Goal: Information Seeking & Learning: Find specific fact

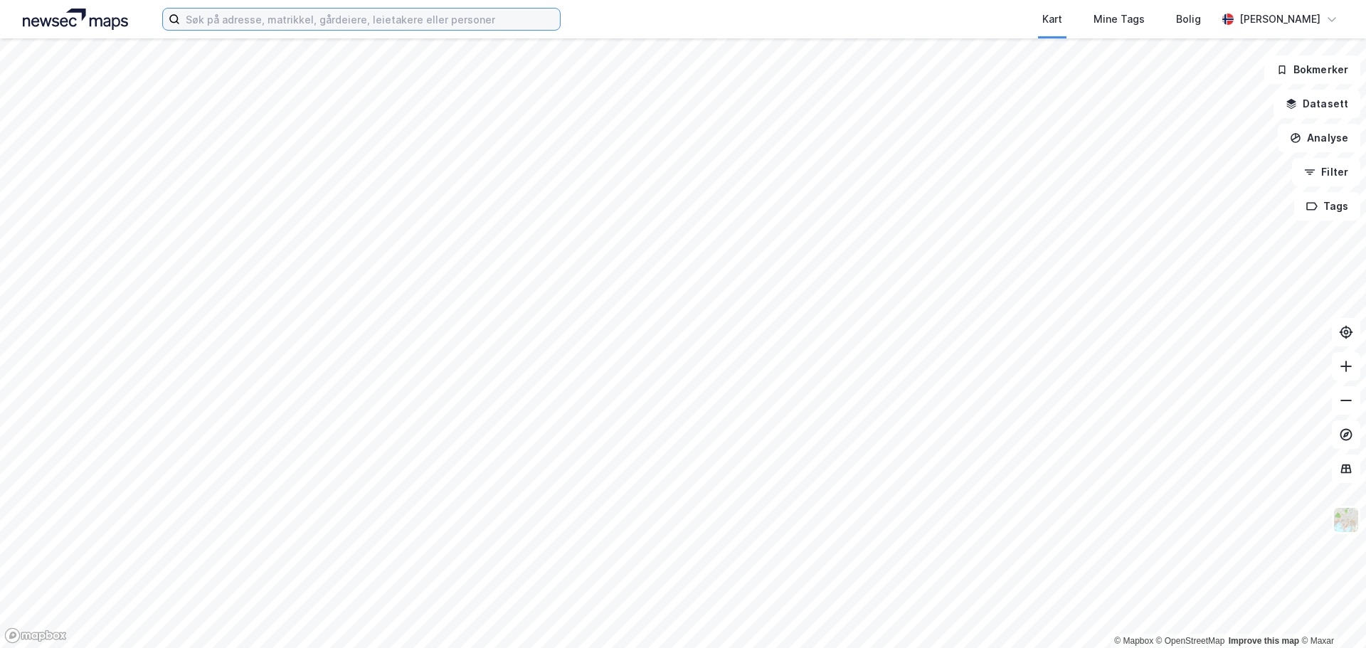
click at [349, 19] on input at bounding box center [370, 19] width 380 height 21
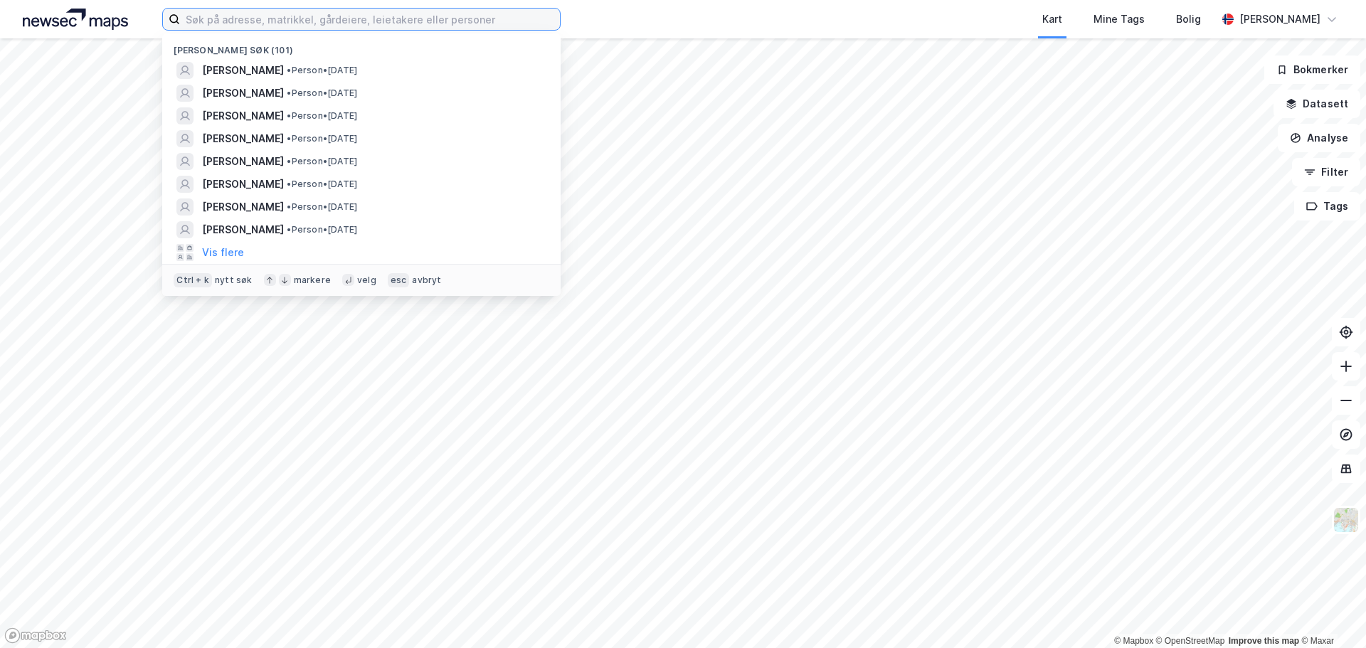
paste input "4 Langviksveien"
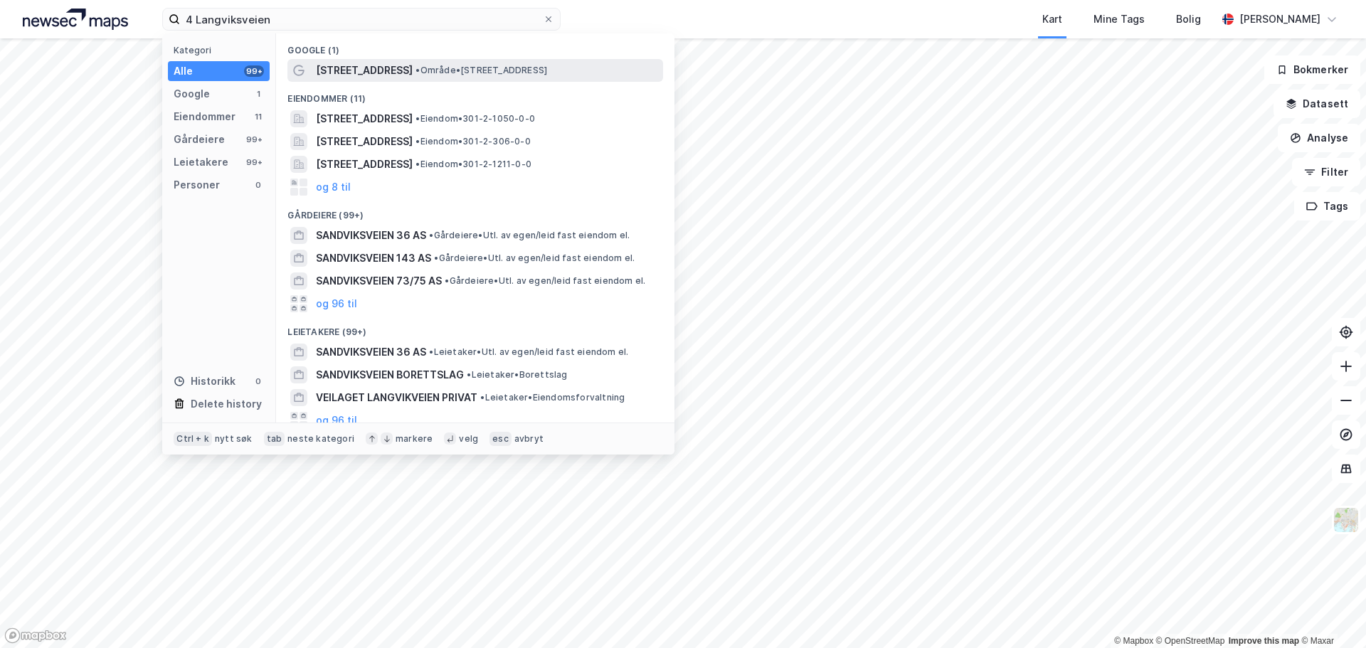
click at [430, 66] on span "• Område • [STREET_ADDRESS]" at bounding box center [482, 70] width 132 height 11
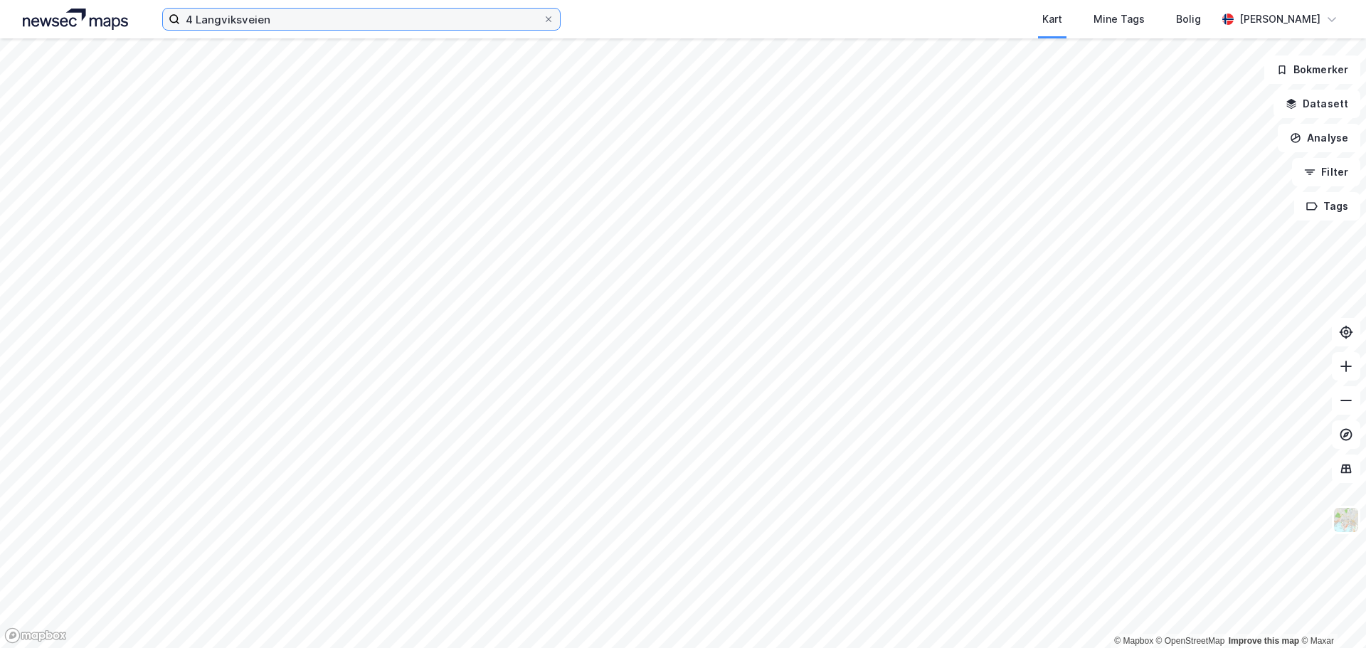
click at [333, 19] on input "4 Langviksveien" at bounding box center [361, 19] width 363 height 21
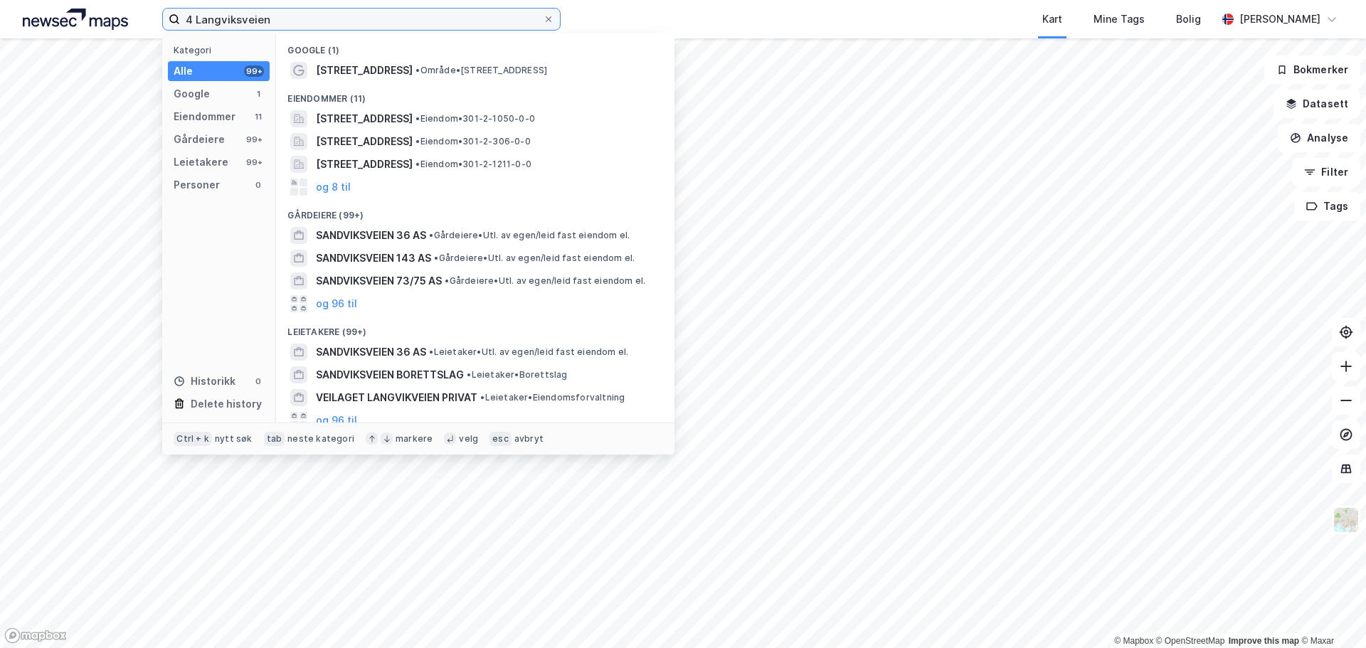
click at [248, 21] on input "4 Langviksveien" at bounding box center [361, 19] width 363 height 21
click at [199, 15] on input "4 Langviksveien" at bounding box center [361, 19] width 363 height 21
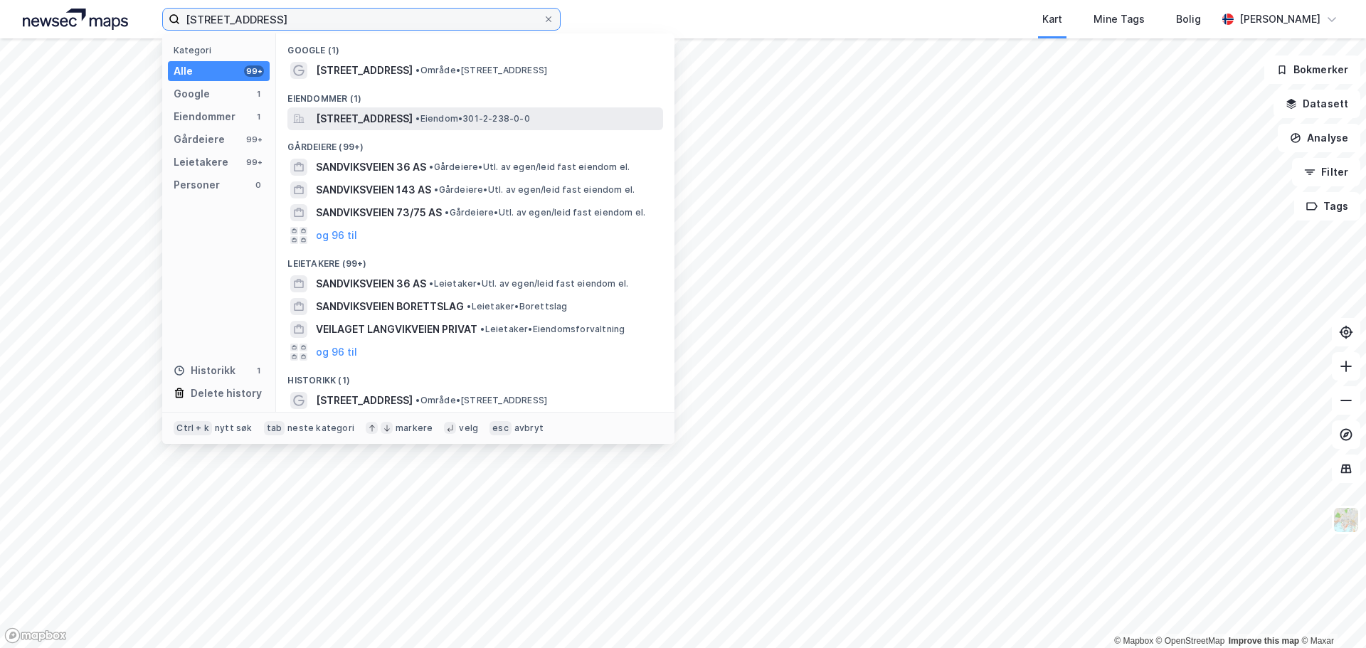
type input "[STREET_ADDRESS]"
click at [403, 115] on span "[STREET_ADDRESS]" at bounding box center [364, 118] width 97 height 17
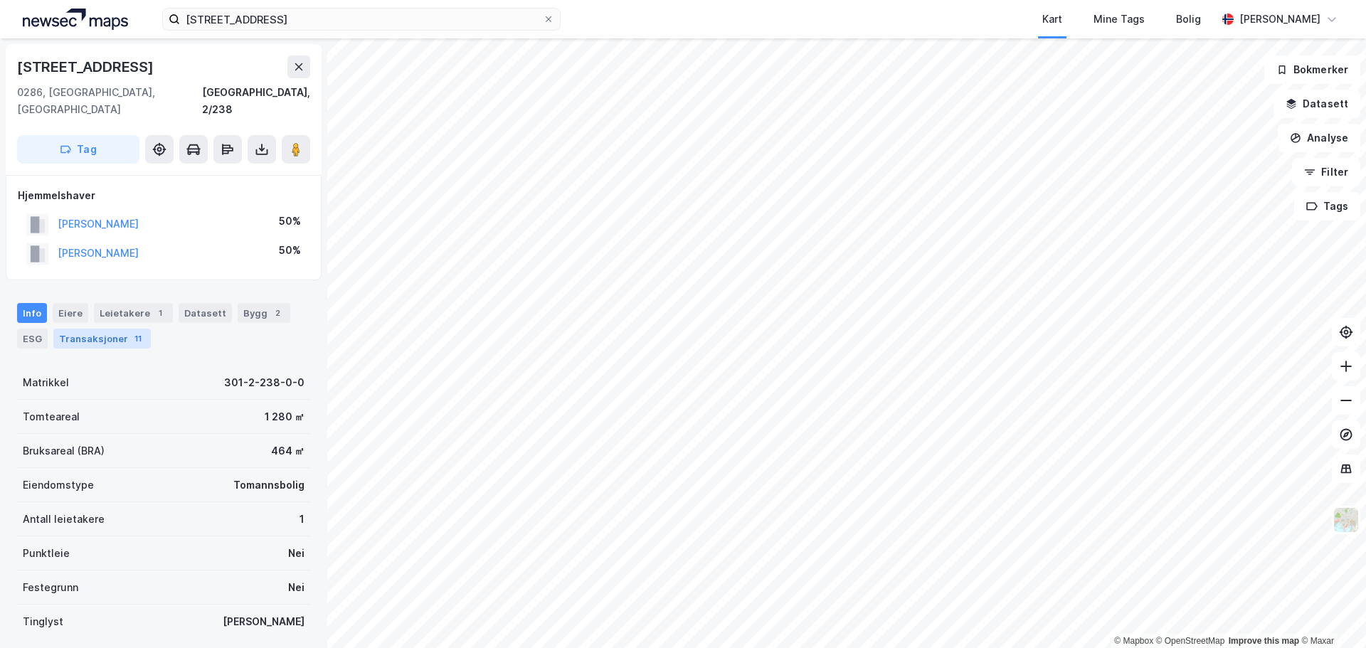
click at [124, 330] on div "Transaksjoner 11" at bounding box center [101, 339] width 97 height 20
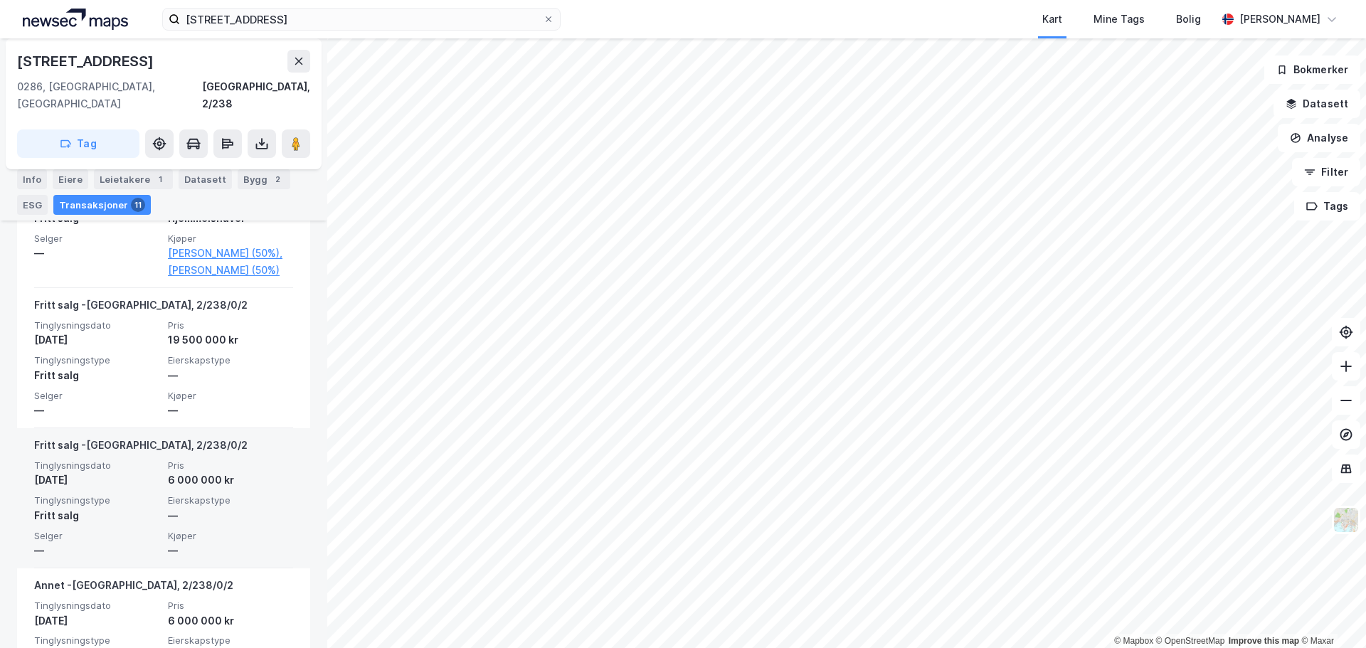
scroll to position [285, 0]
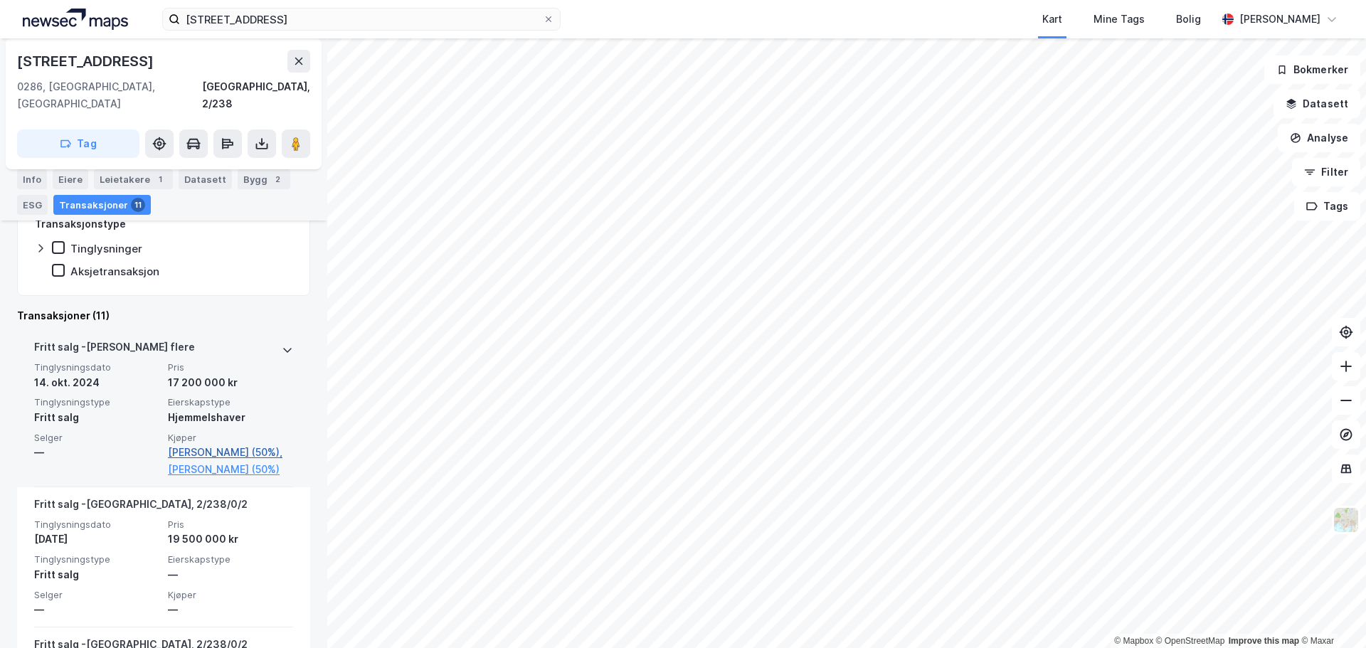
click at [231, 444] on link "[PERSON_NAME] (50%)," at bounding box center [230, 452] width 125 height 17
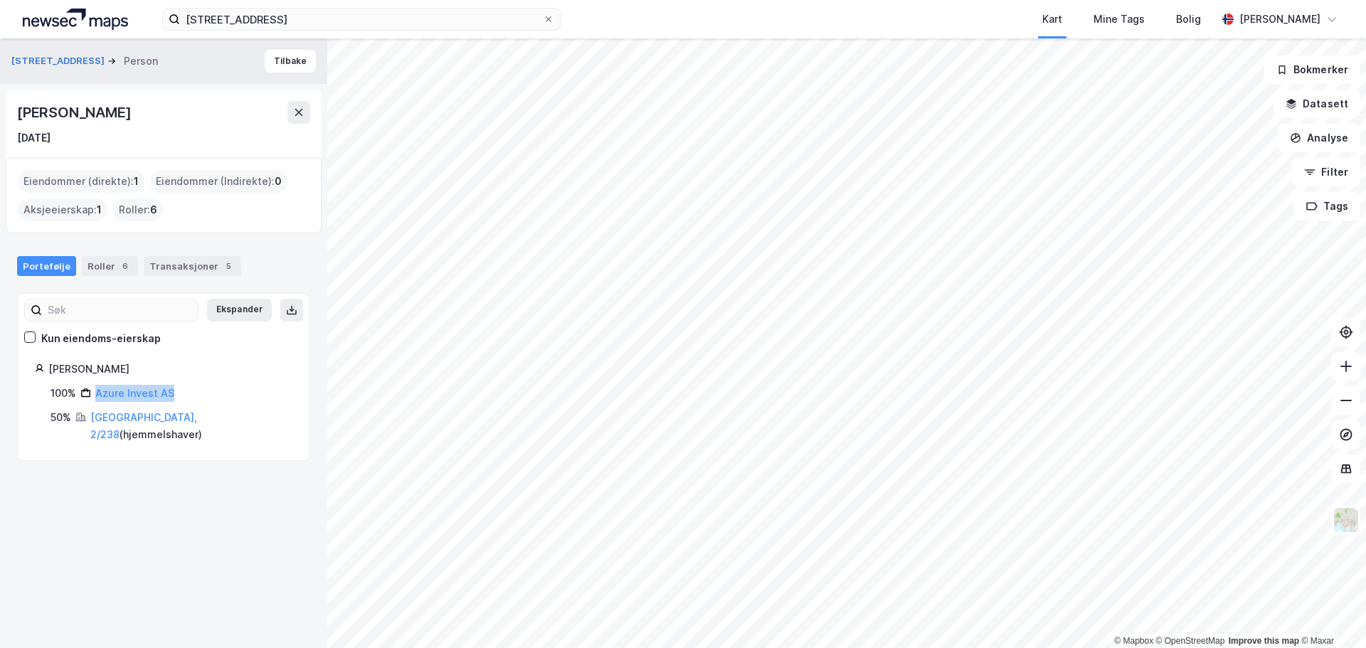
drag, startPoint x: 193, startPoint y: 400, endPoint x: 87, endPoint y: 401, distance: 106.0
click at [87, 401] on div "100% Azure Invest AS" at bounding box center [172, 393] width 242 height 17
copy link "Azure Invest AS"
click at [272, 55] on button "Tilbake" at bounding box center [290, 61] width 51 height 23
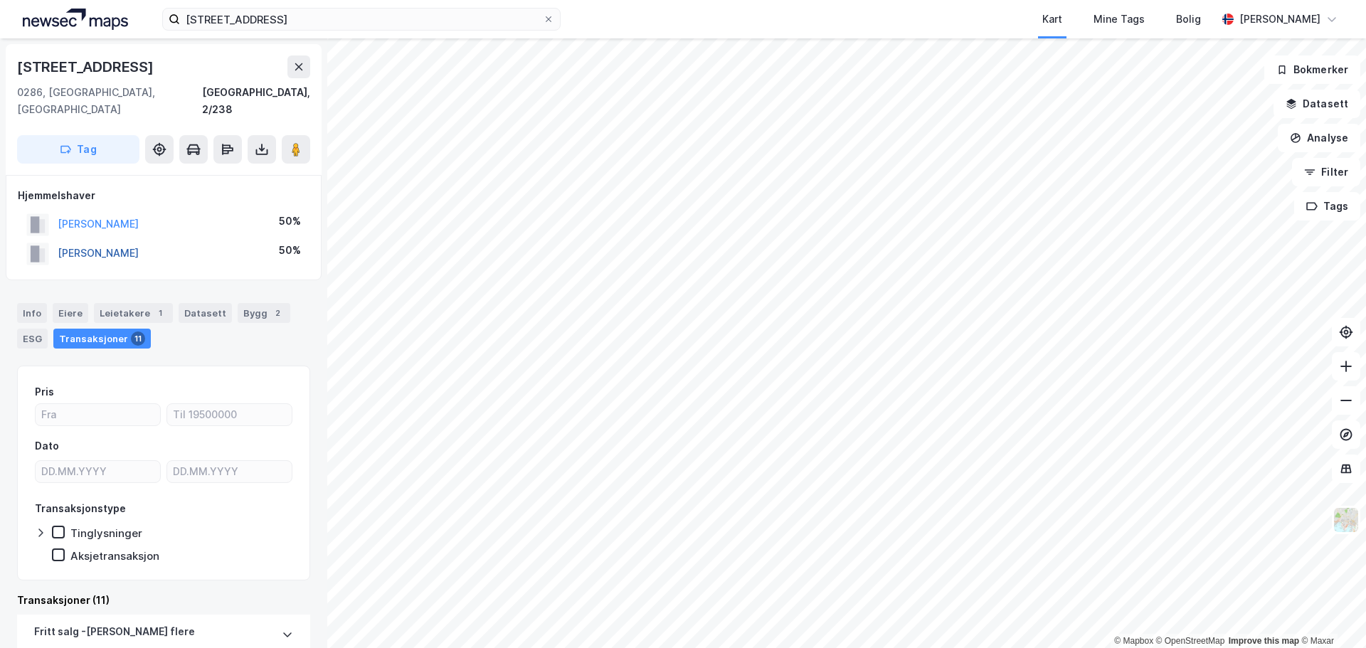
drag, startPoint x: 216, startPoint y: 235, endPoint x: 58, endPoint y: 238, distance: 158.7
click at [58, 239] on div "[PERSON_NAME] 50%" at bounding box center [164, 253] width 292 height 29
copy button "[PERSON_NAME]"
